Goal: Information Seeking & Learning: Check status

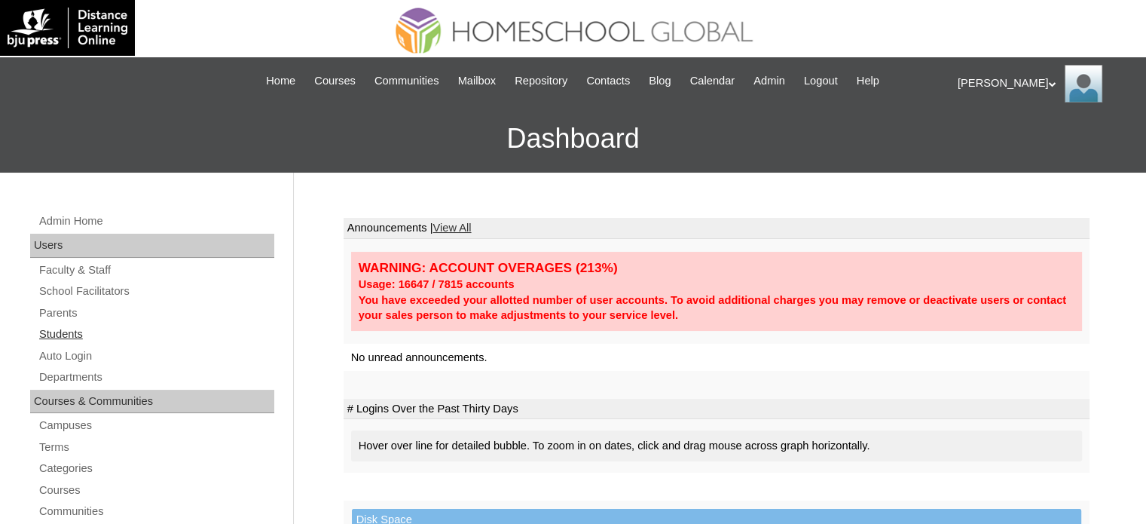
click at [74, 336] on link "Students" at bounding box center [156, 334] width 237 height 19
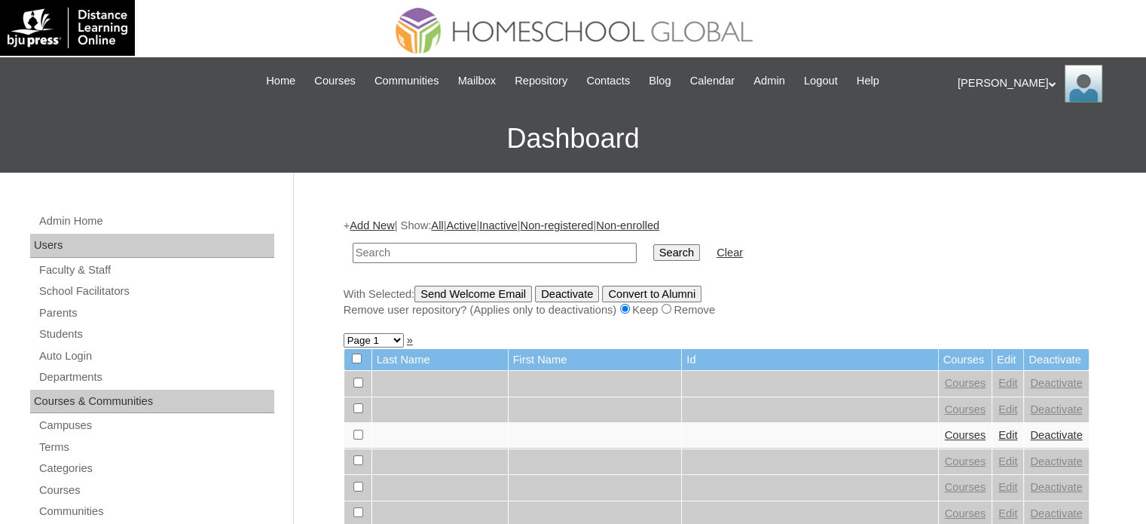
click at [529, 255] on input "text" at bounding box center [495, 253] width 284 height 20
type input "rio"
click at [653, 250] on input "Search" at bounding box center [676, 252] width 47 height 17
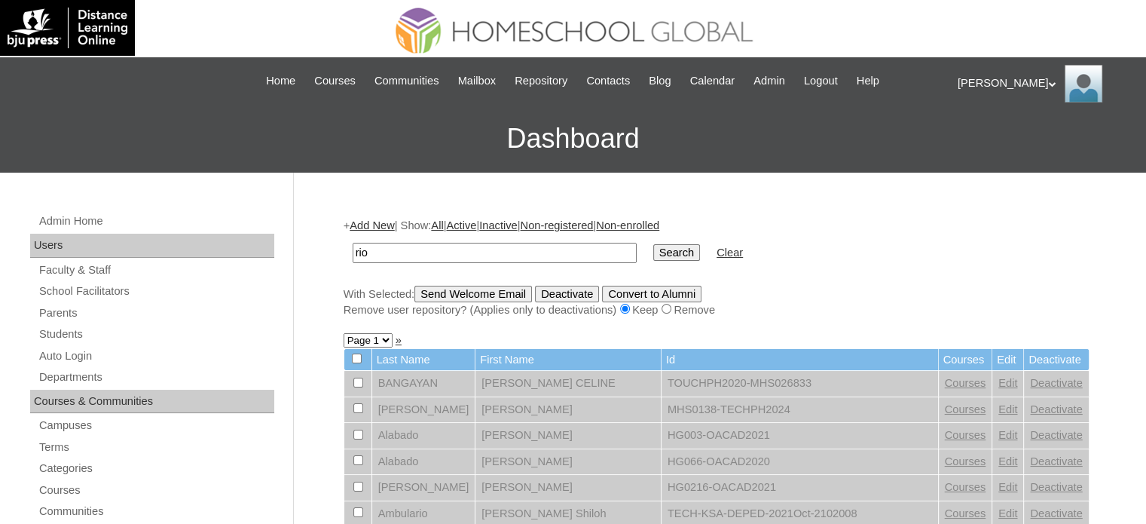
click at [359, 246] on input "rio" at bounding box center [495, 253] width 284 height 20
click at [374, 249] on input "rio" at bounding box center [495, 253] width 284 height 20
drag, startPoint x: 374, startPoint y: 249, endPoint x: 346, endPoint y: 249, distance: 28.6
click at [346, 249] on td "rio" at bounding box center [494, 252] width 299 height 35
paste input "240003660"
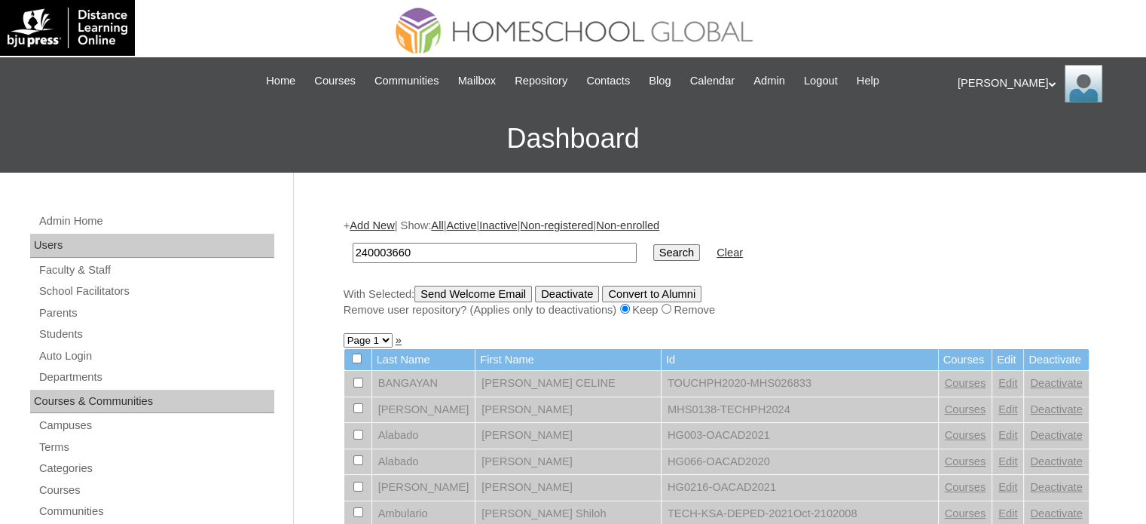
type input "240003660"
click at [653, 250] on input "Search" at bounding box center [676, 252] width 47 height 17
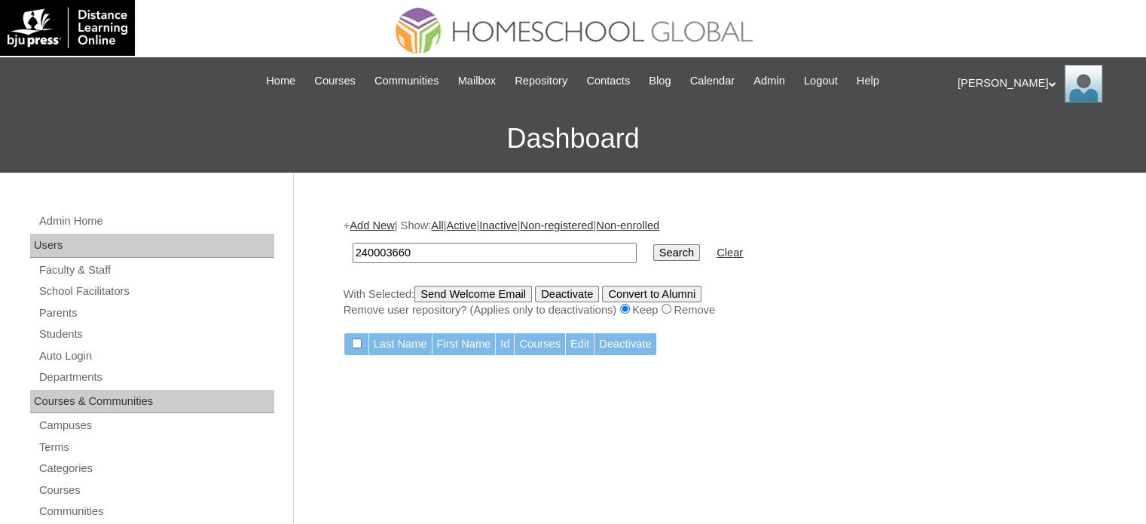
drag, startPoint x: 424, startPoint y: 252, endPoint x: 354, endPoint y: 248, distance: 70.2
click at [354, 248] on input "240003660" at bounding box center [495, 253] width 284 height 20
type input "Rio Essence"
click at [653, 254] on input "Search" at bounding box center [676, 252] width 47 height 17
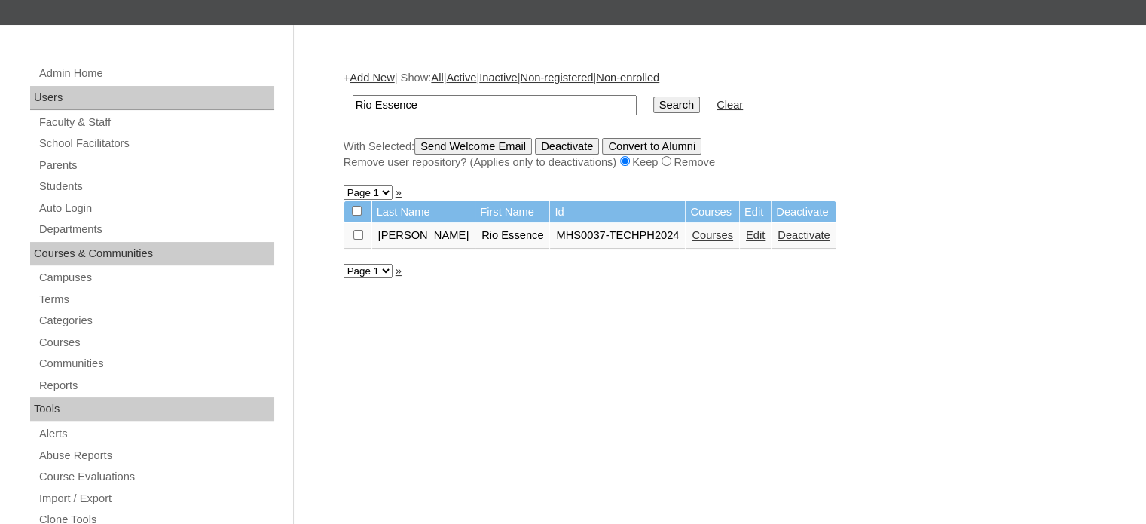
scroll to position [151, 0]
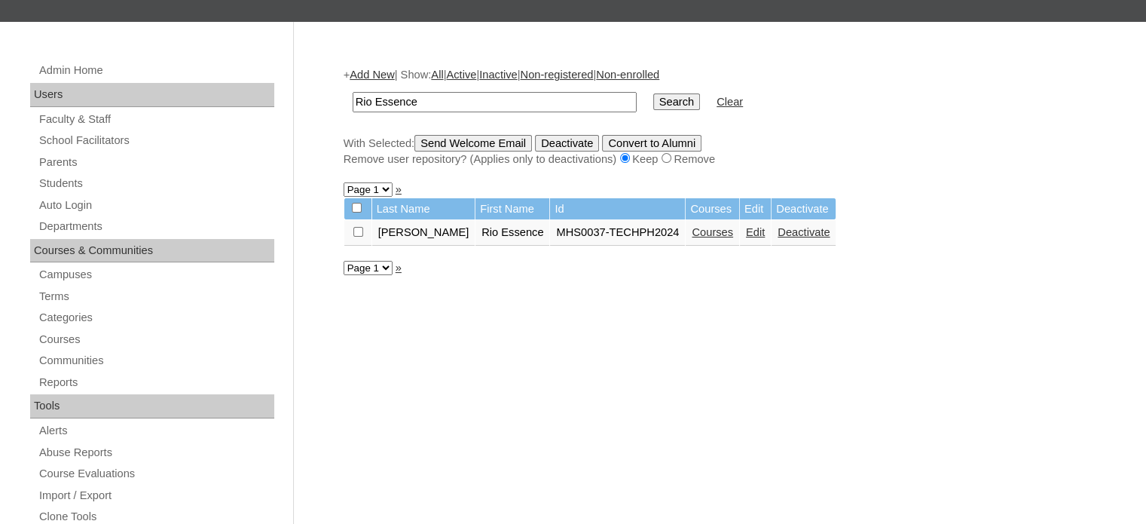
click at [692, 234] on link "Courses" at bounding box center [712, 232] width 41 height 12
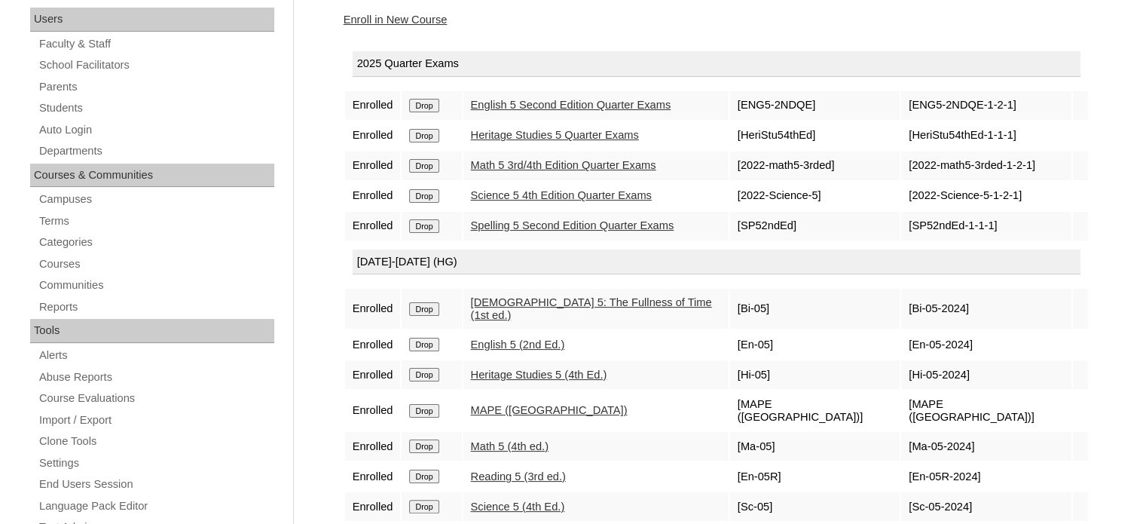
scroll to position [301, 0]
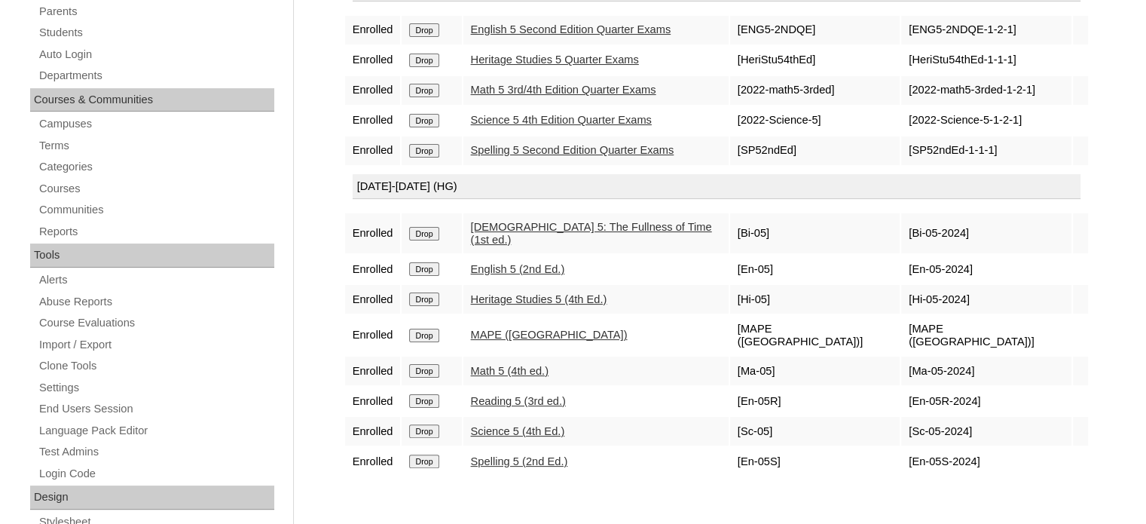
click at [522, 395] on link "Reading 5 (3rd ed.)" at bounding box center [518, 401] width 95 height 12
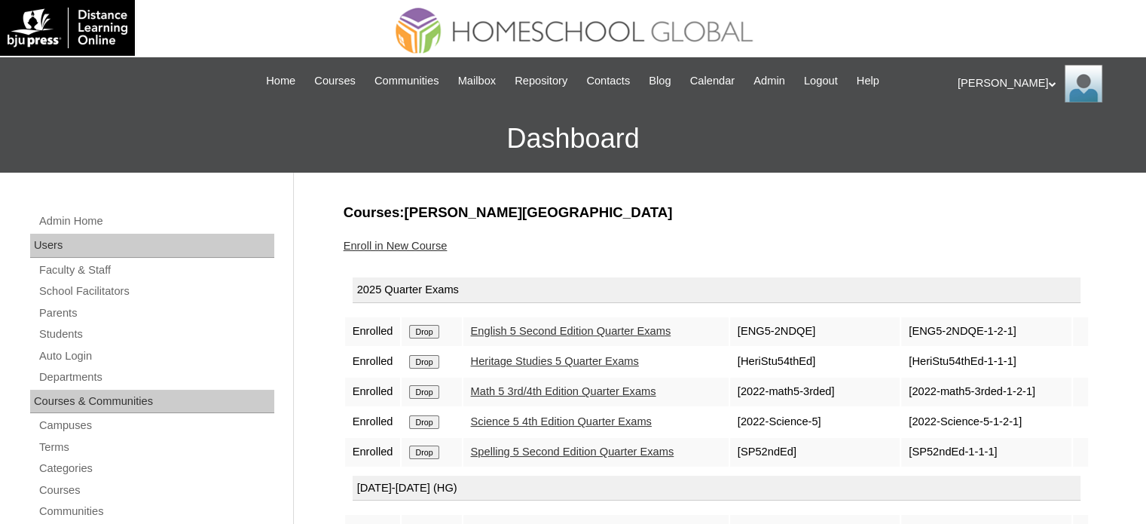
click at [987, 83] on div "[PERSON_NAME] My Profile My Settings Logout" at bounding box center [1044, 84] width 173 height 38
click at [997, 141] on span "Logout" at bounding box center [985, 141] width 30 height 11
